Goal: Check status: Check status

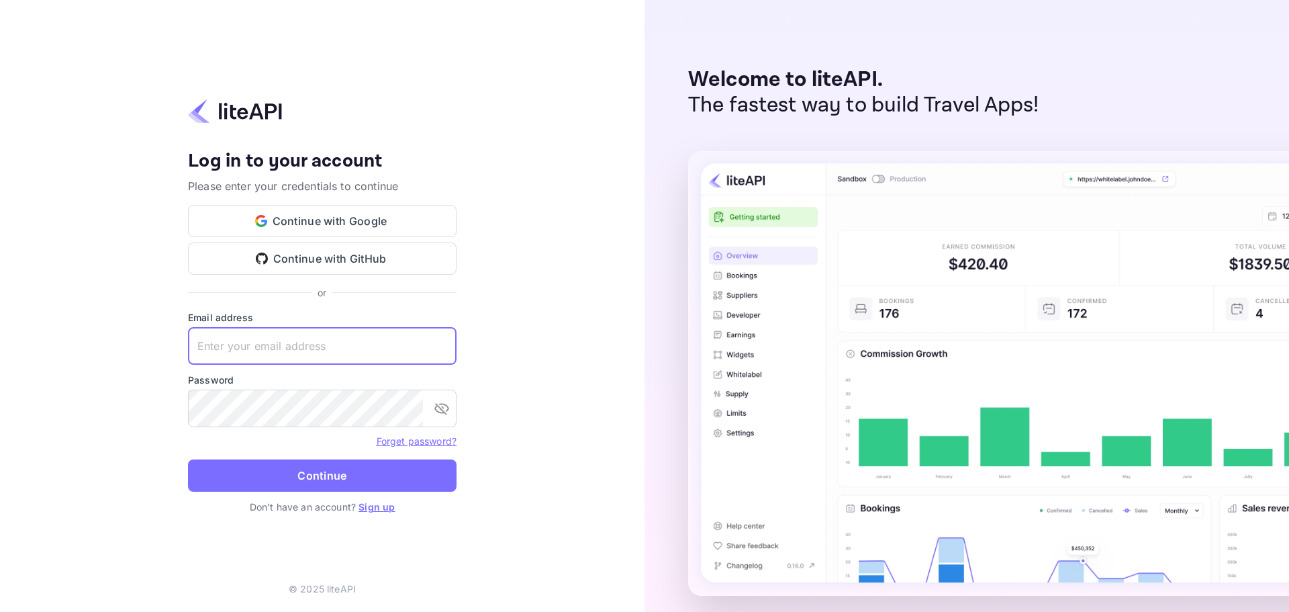
click at [248, 350] on input "text" at bounding box center [322, 346] width 269 height 38
paste input "services@withjoy.com"
type input "services@withjoy.com"
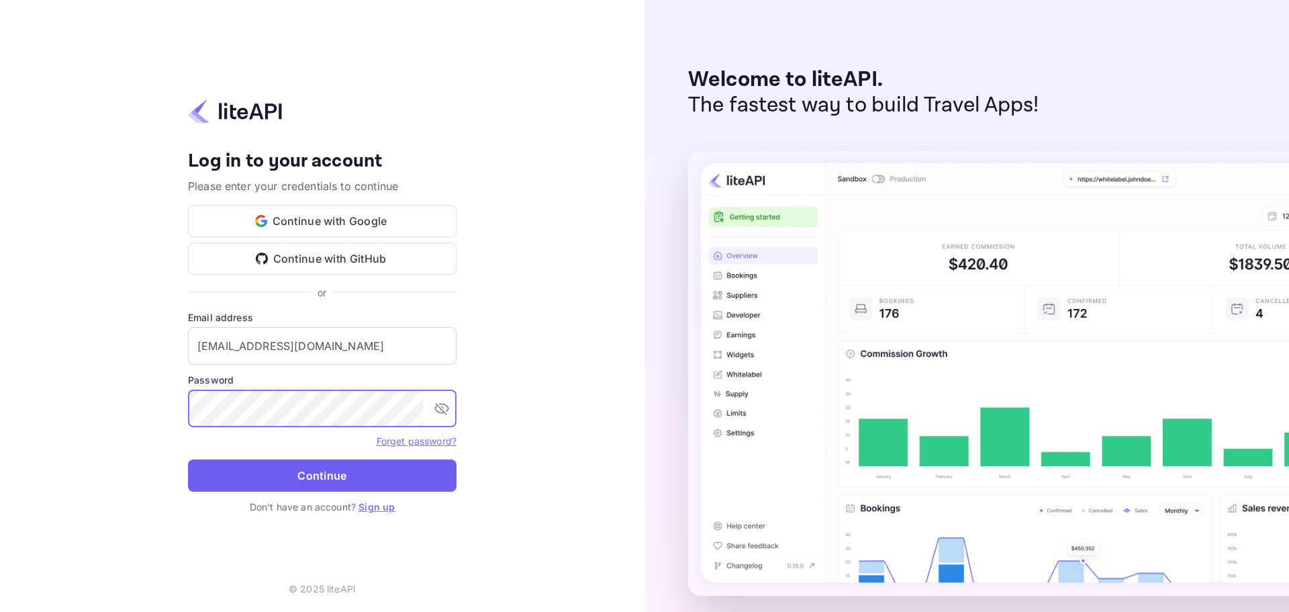
click at [332, 487] on button "Continue" at bounding box center [322, 475] width 269 height 32
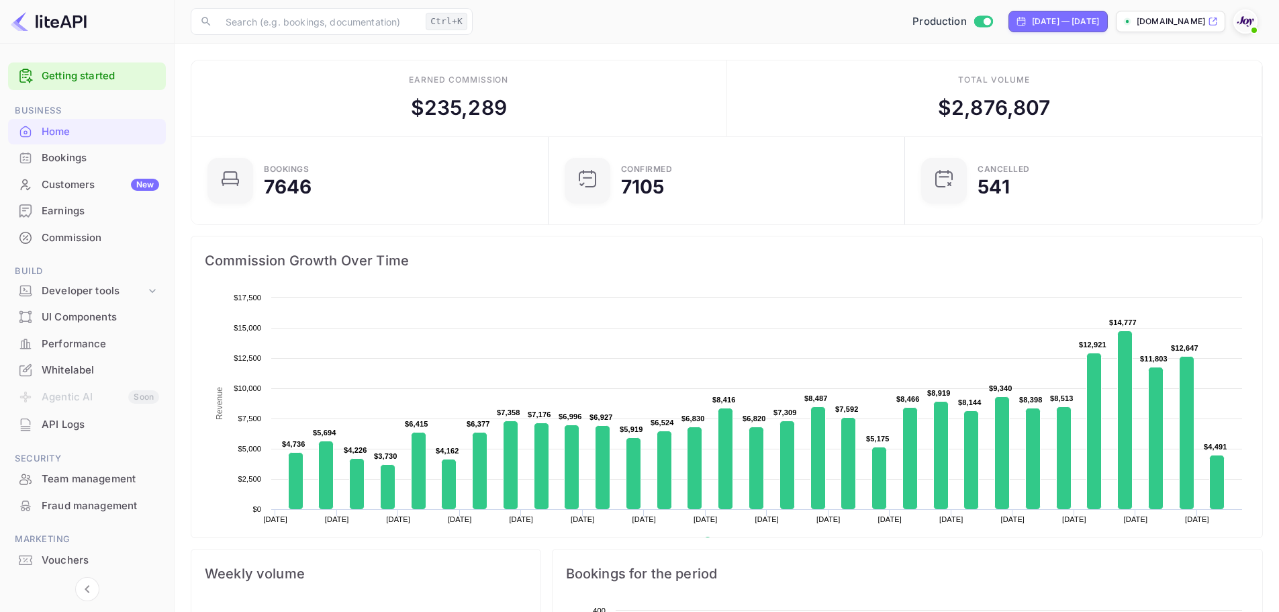
click at [66, 160] on div "Bookings" at bounding box center [100, 157] width 117 height 15
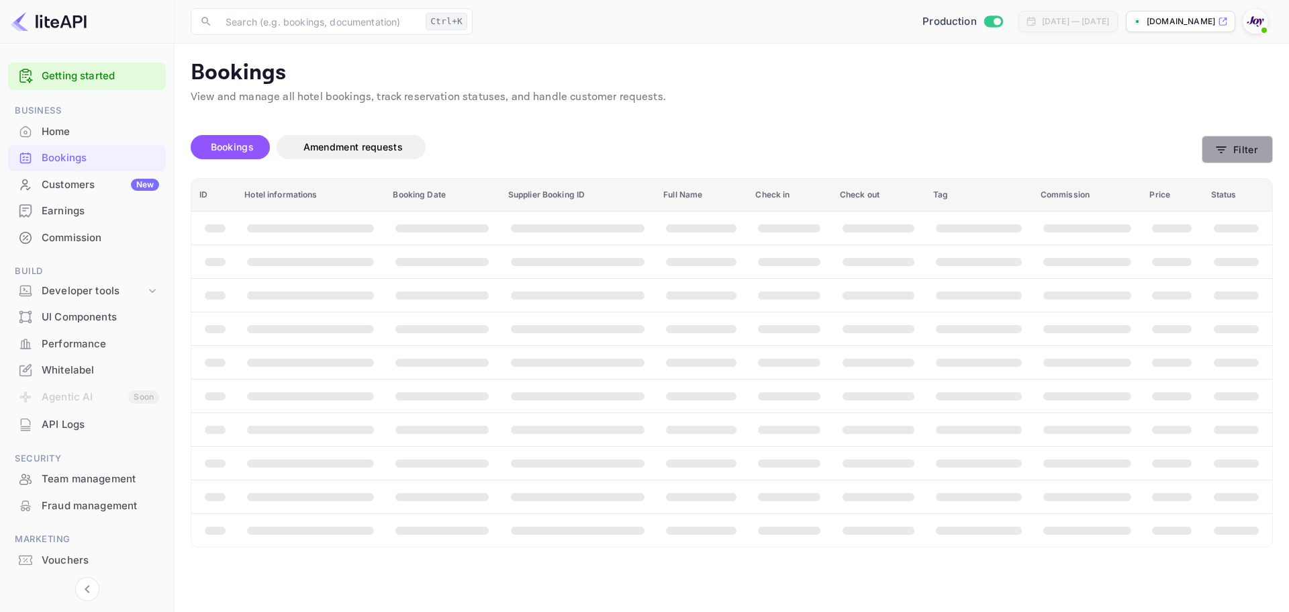
click at [1222, 147] on icon "button" at bounding box center [1221, 149] width 10 height 7
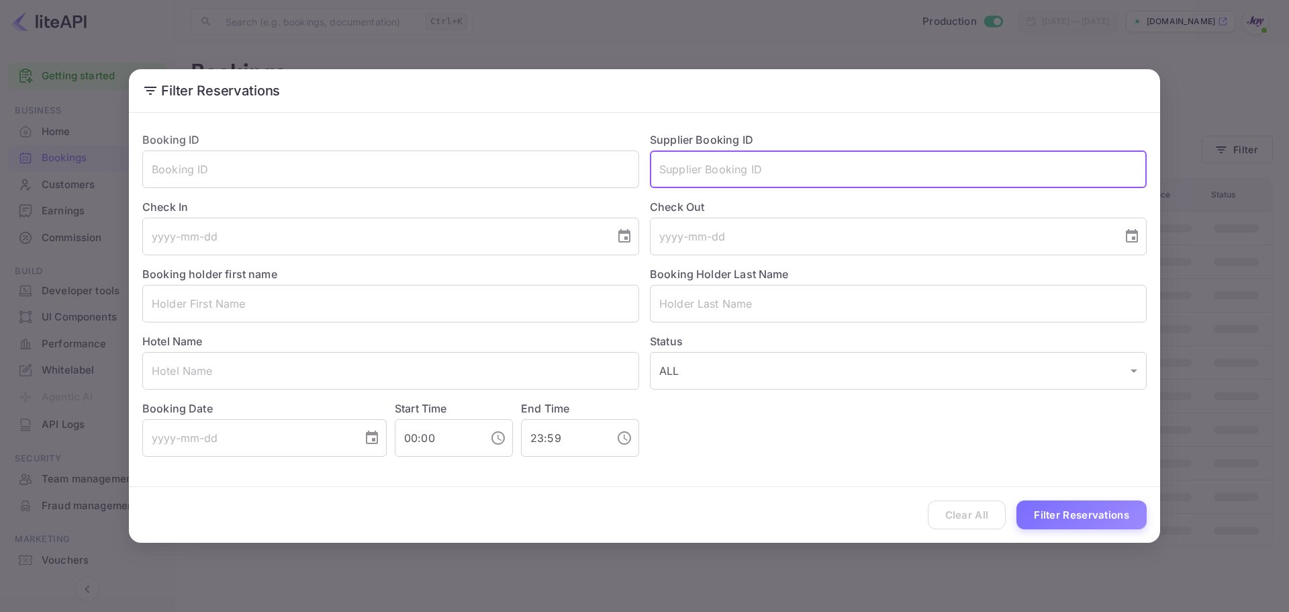
click at [734, 180] on input "text" at bounding box center [898, 169] width 497 height 38
paste input "8963298"
type input "8963298"
click at [1056, 514] on button "Filter Reservations" at bounding box center [1081, 514] width 130 height 29
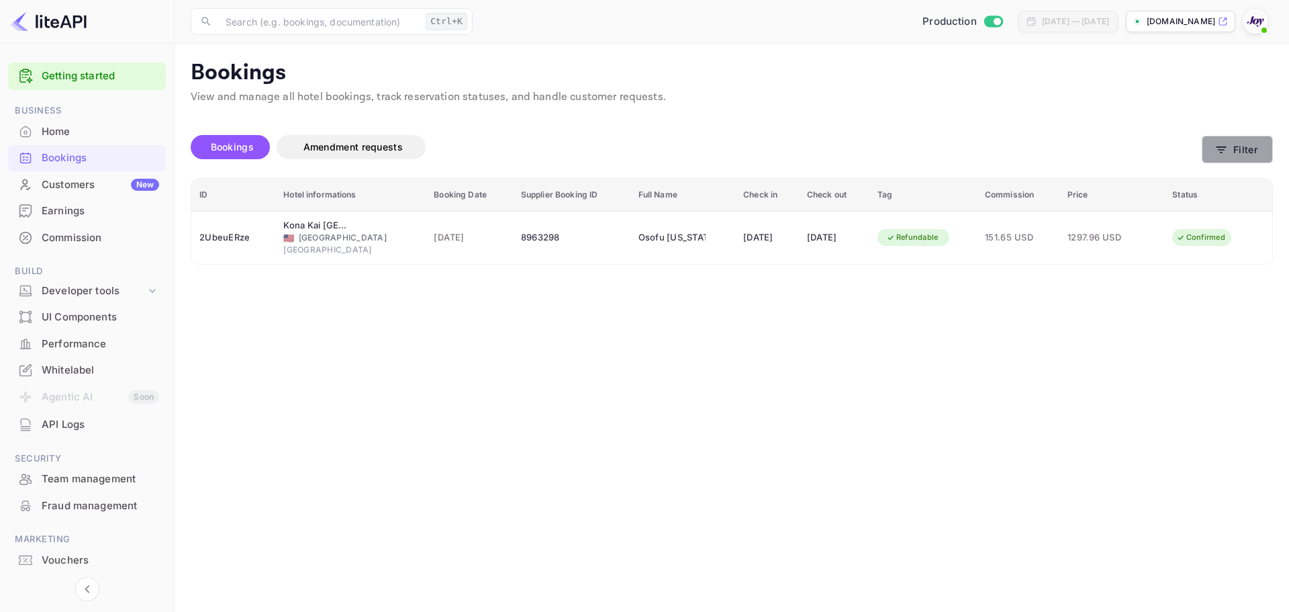
click at [1246, 148] on button "Filter" at bounding box center [1237, 150] width 71 height 28
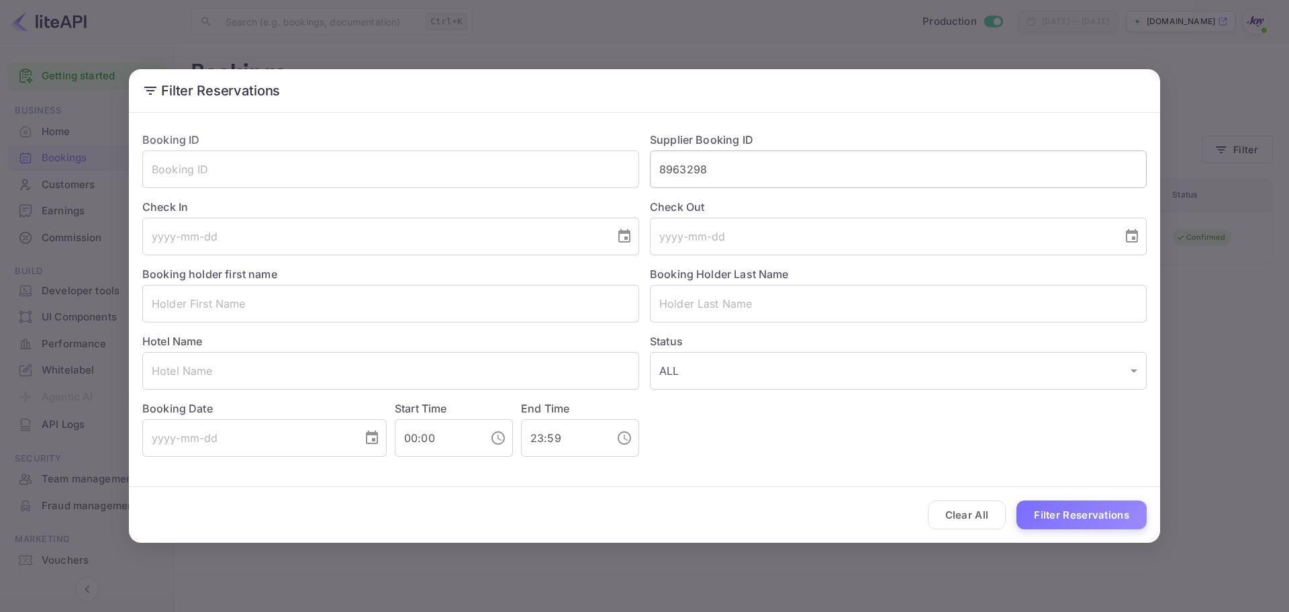
click at [671, 176] on input "8963298" at bounding box center [898, 169] width 497 height 38
paste input "832300"
type input "8832300"
click at [1057, 507] on button "Filter Reservations" at bounding box center [1081, 514] width 130 height 29
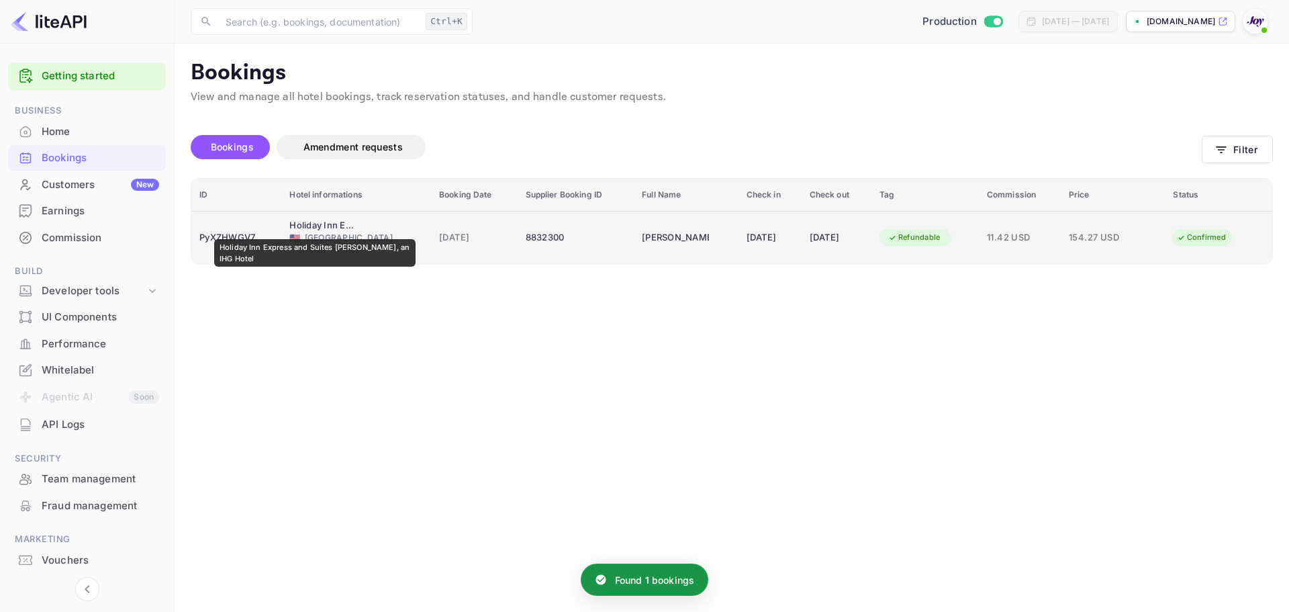
click at [315, 230] on div "Holiday Inn Express and Suites [PERSON_NAME], an IHG Hotel" at bounding box center [322, 225] width 67 height 13
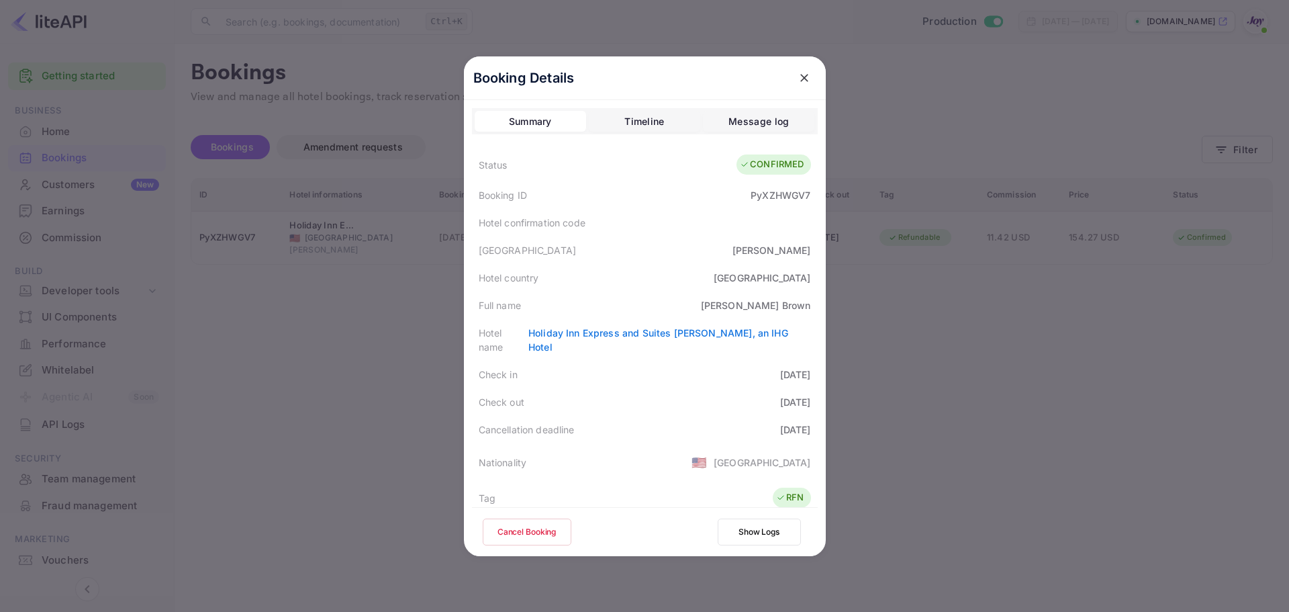
click at [753, 307] on div "Full name [PERSON_NAME]" at bounding box center [645, 305] width 346 height 28
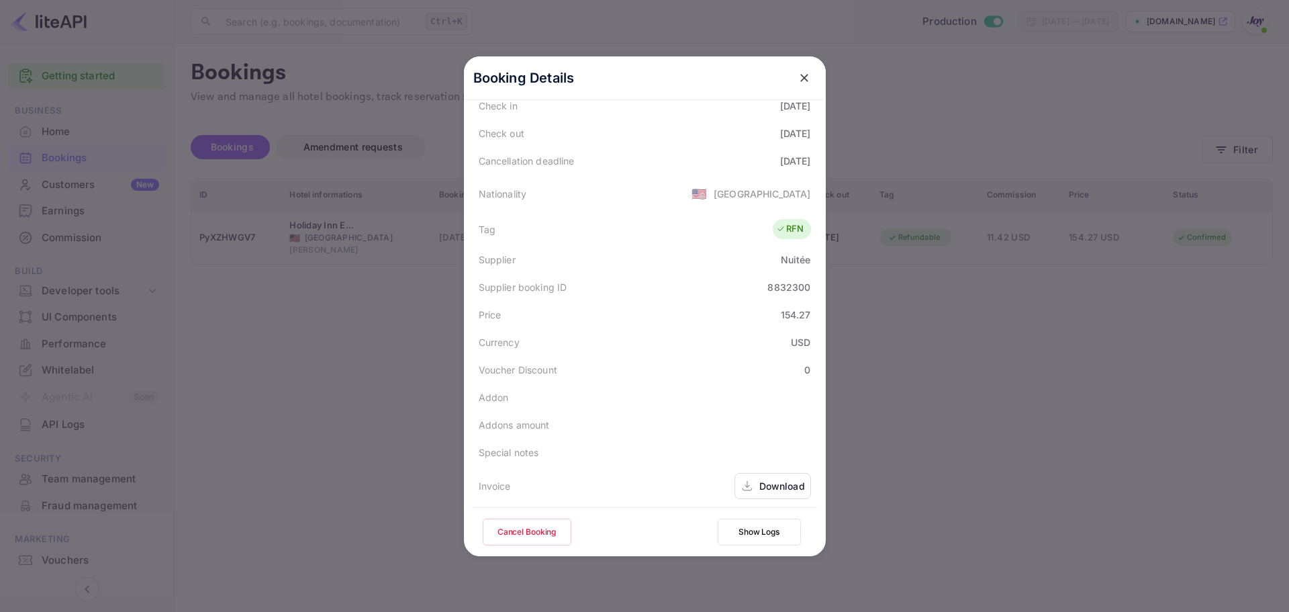
scroll to position [298, 0]
click at [938, 366] on div at bounding box center [644, 306] width 1289 height 612
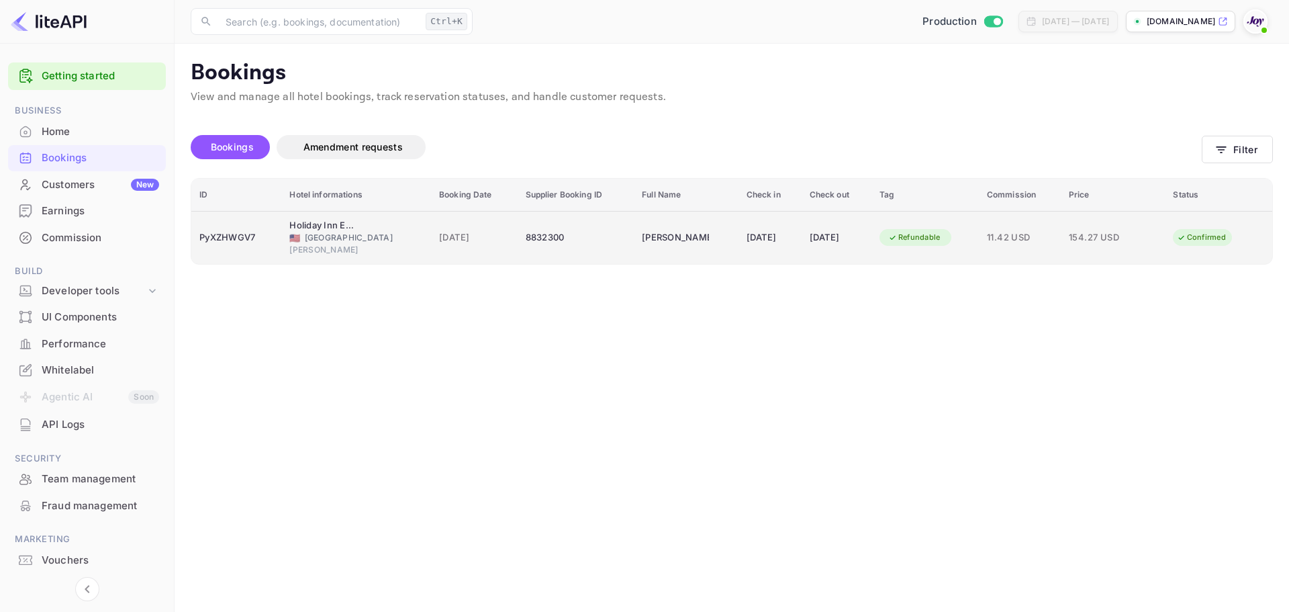
click at [459, 249] on td "[DATE]" at bounding box center [474, 237] width 87 height 53
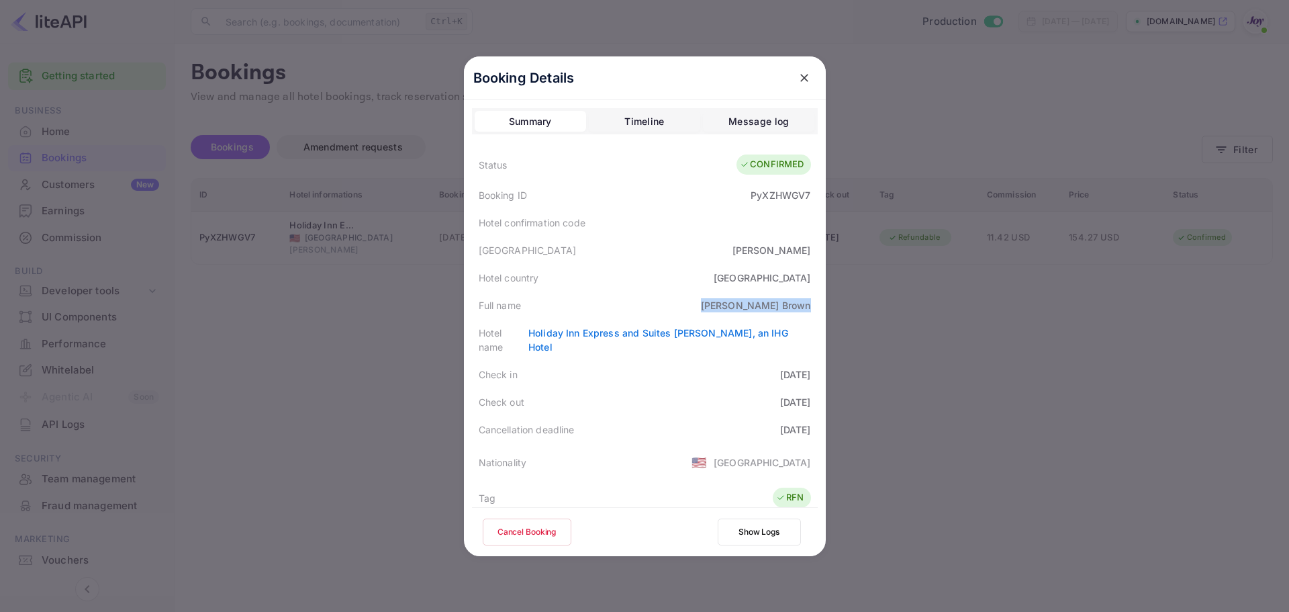
drag, startPoint x: 759, startPoint y: 303, endPoint x: 804, endPoint y: 307, distance: 45.8
click at [804, 307] on div "[PERSON_NAME]" at bounding box center [756, 305] width 110 height 14
copy div "[PERSON_NAME]"
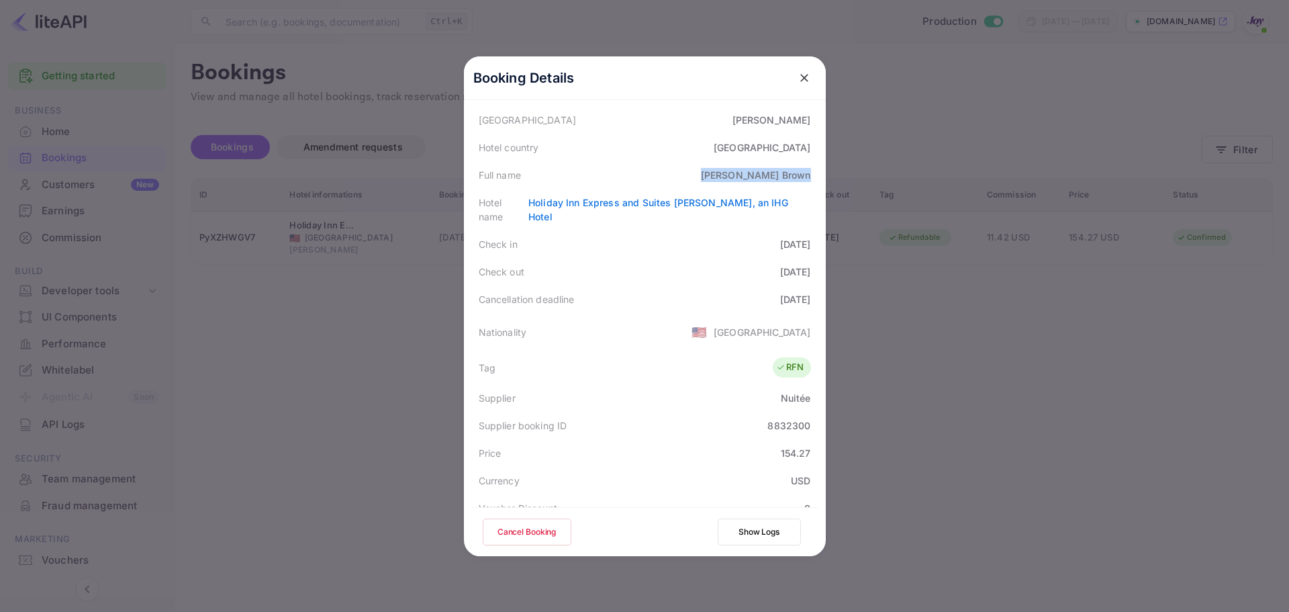
scroll to position [0, 0]
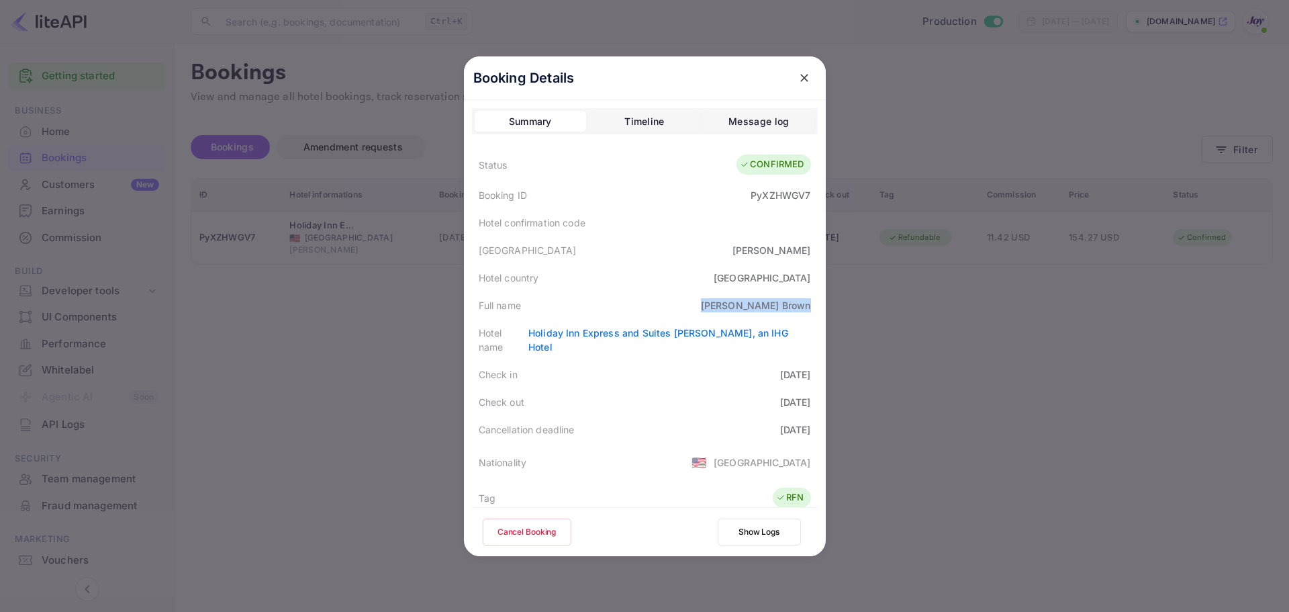
drag, startPoint x: 804, startPoint y: 76, endPoint x: 782, endPoint y: 80, distance: 21.9
click at [804, 76] on icon "close" at bounding box center [804, 77] width 13 height 13
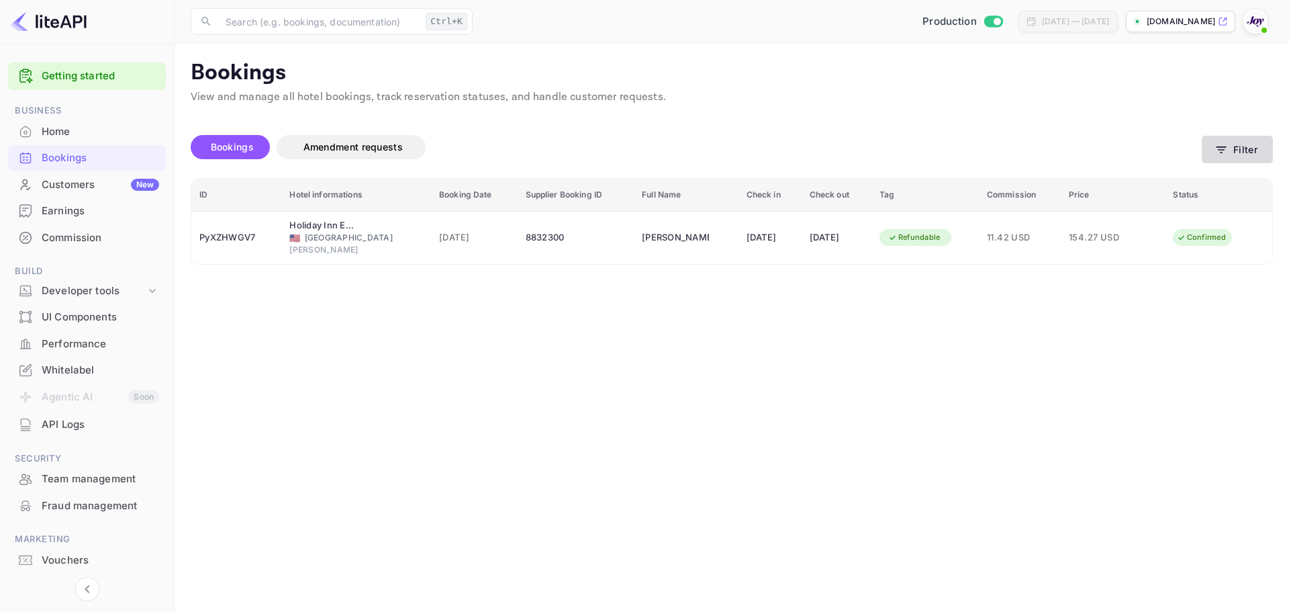
click at [1249, 154] on button "Filter" at bounding box center [1237, 150] width 71 height 28
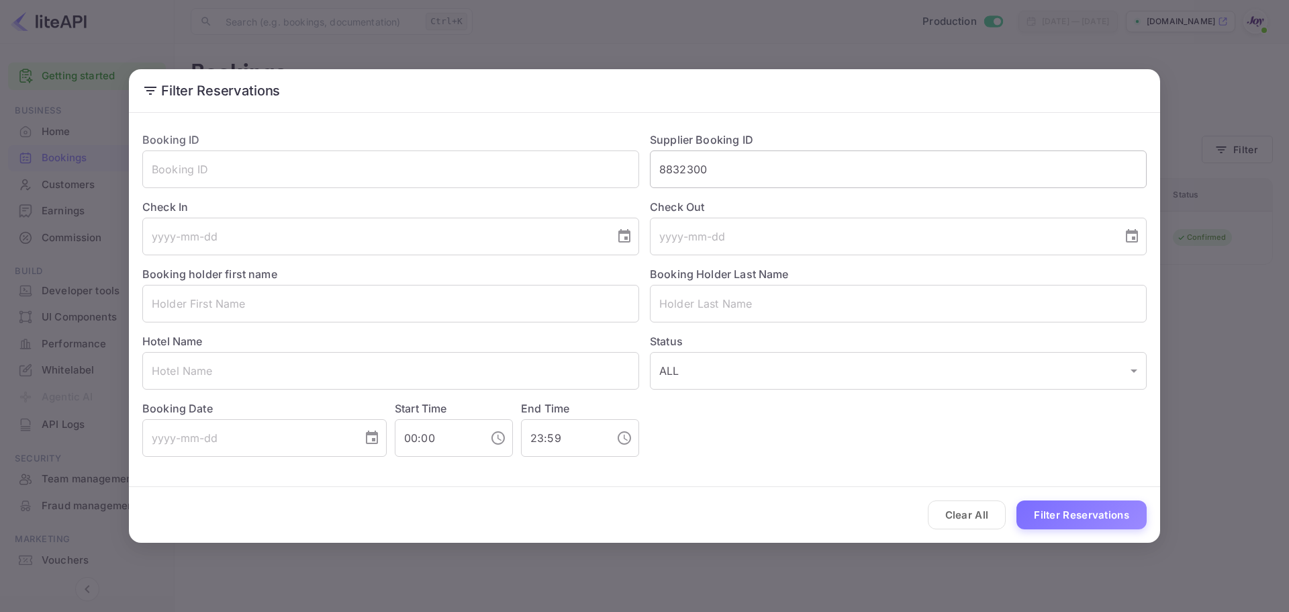
click at [696, 177] on input "8832300" at bounding box center [898, 169] width 497 height 38
click at [700, 175] on input "8832300" at bounding box center [898, 169] width 497 height 38
type input "8912604"
click at [1069, 524] on button "Filter Reservations" at bounding box center [1081, 514] width 130 height 29
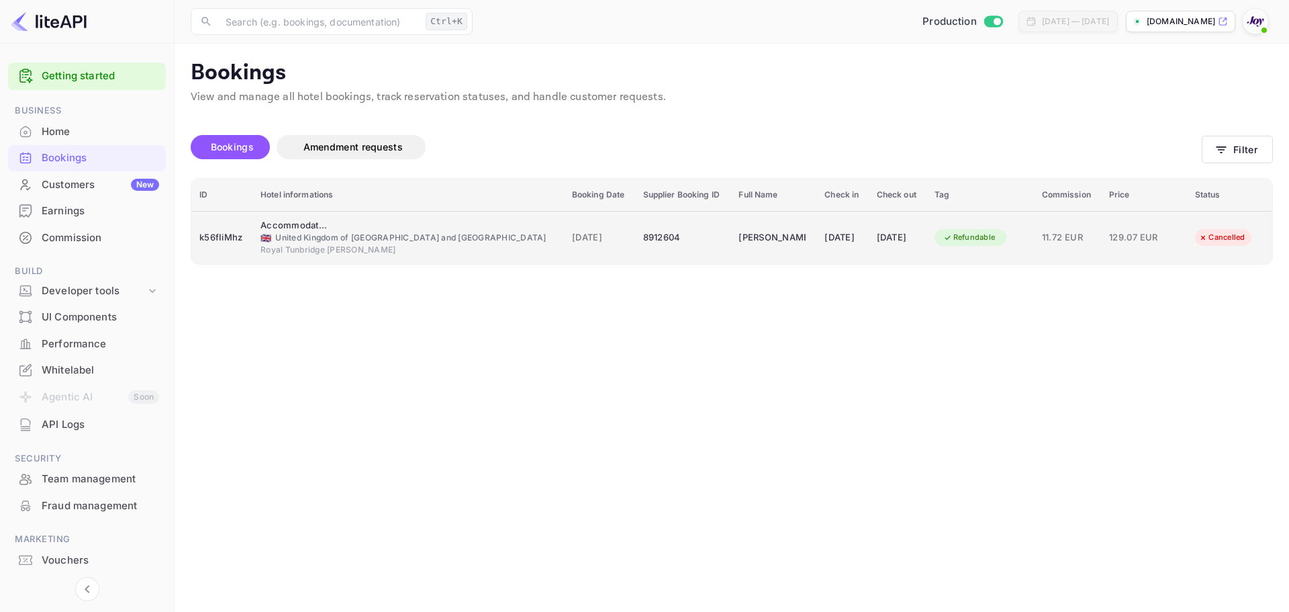
click at [337, 236] on div "🇬🇧 [GEOGRAPHIC_DATA] and [GEOGRAPHIC_DATA]" at bounding box center [407, 238] width 295 height 12
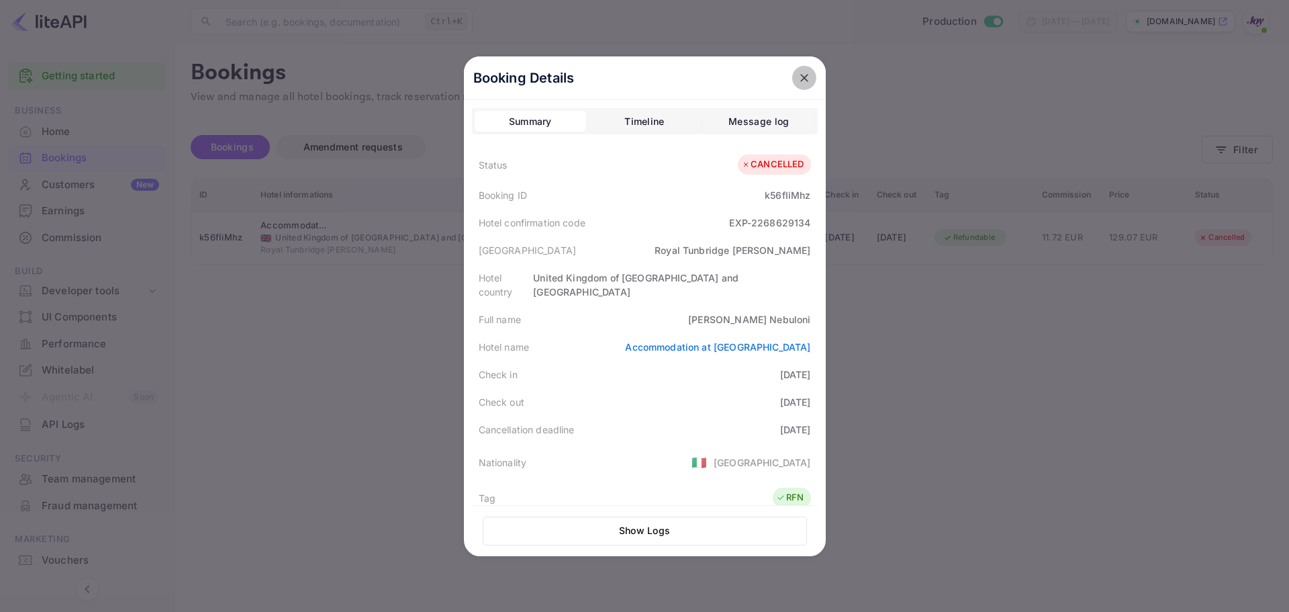
click at [803, 77] on icon "close" at bounding box center [804, 77] width 13 height 13
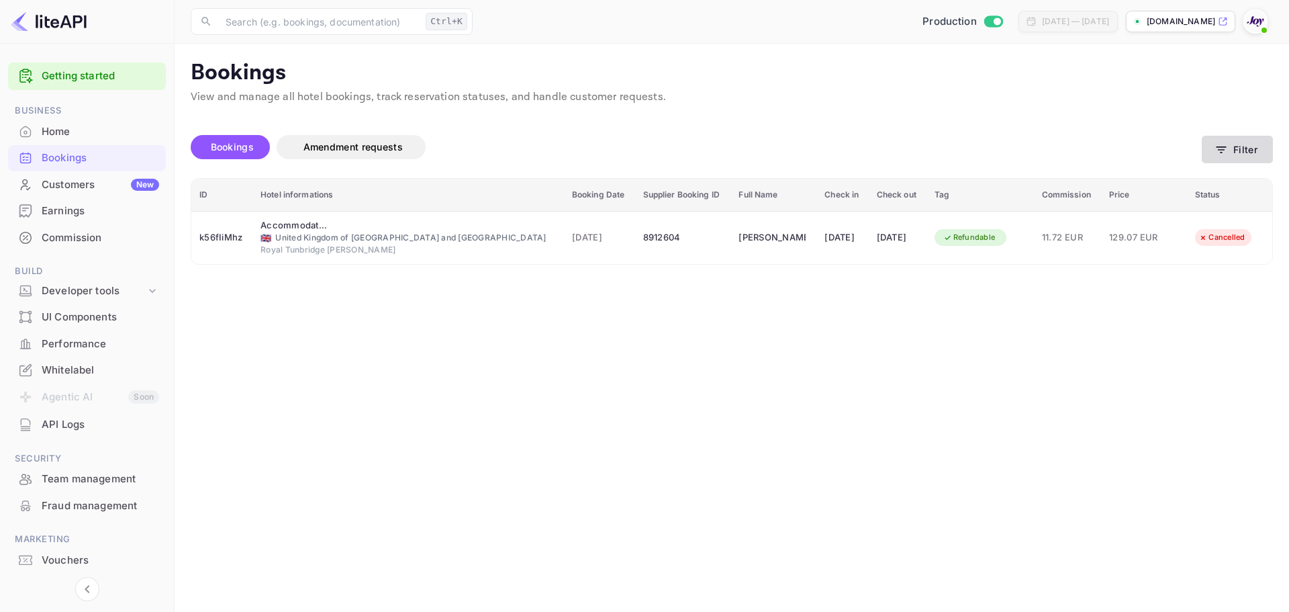
click at [1252, 153] on button "Filter" at bounding box center [1237, 150] width 71 height 28
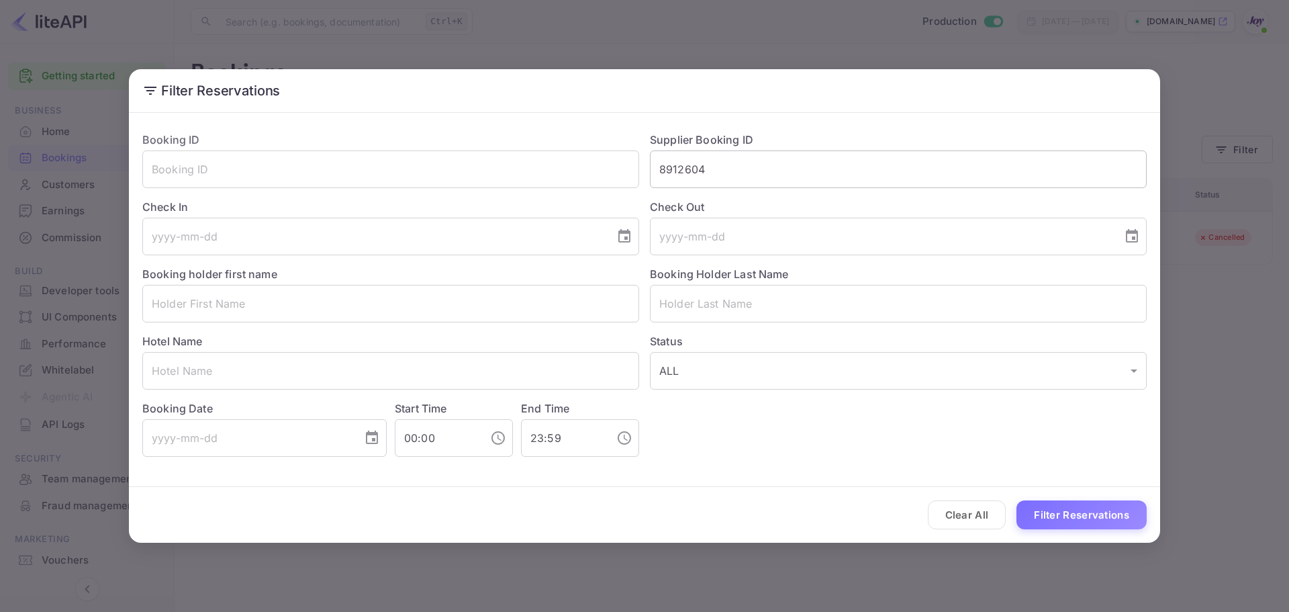
click at [700, 173] on input "8912604" at bounding box center [898, 169] width 497 height 38
paste input "87396"
type input "8987396"
click at [1092, 521] on button "Filter Reservations" at bounding box center [1081, 514] width 130 height 29
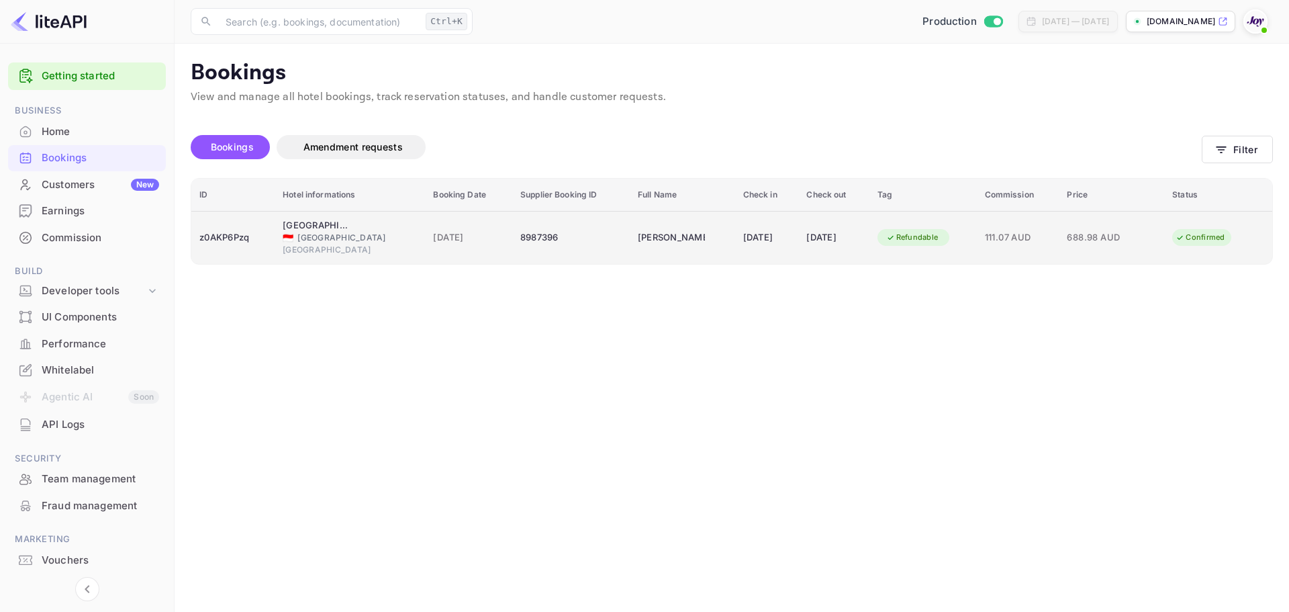
click at [301, 232] on div "🇮🇩 [GEOGRAPHIC_DATA]" at bounding box center [350, 238] width 134 height 12
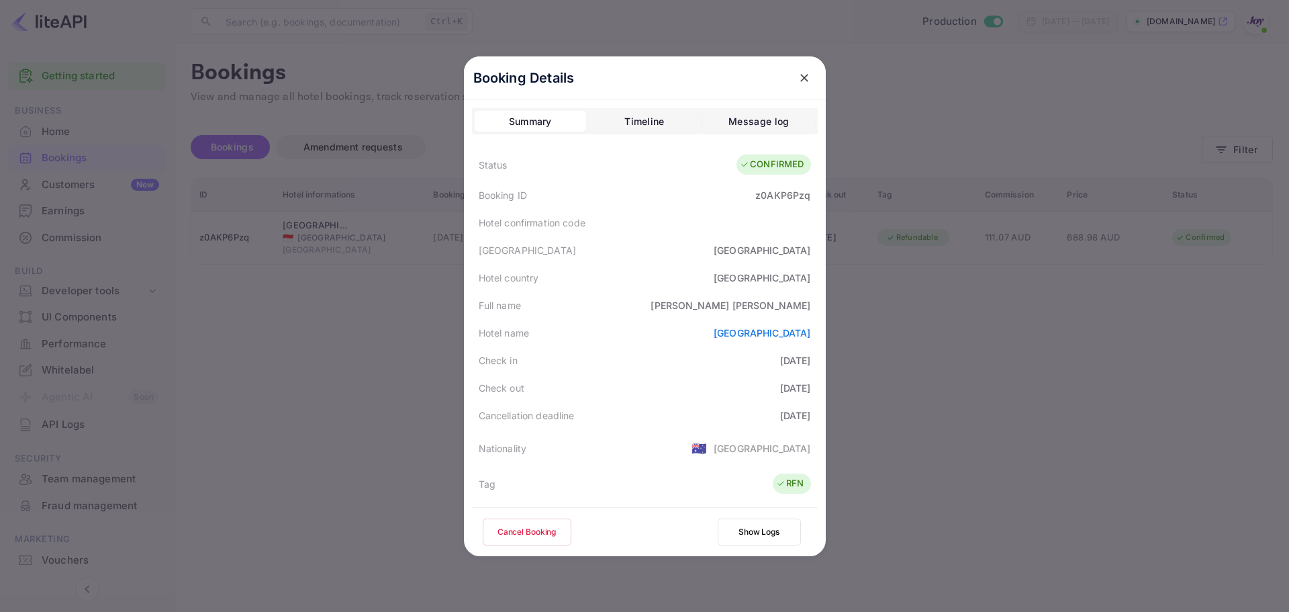
click at [986, 326] on div at bounding box center [644, 306] width 1289 height 612
